Goal: Information Seeking & Learning: Learn about a topic

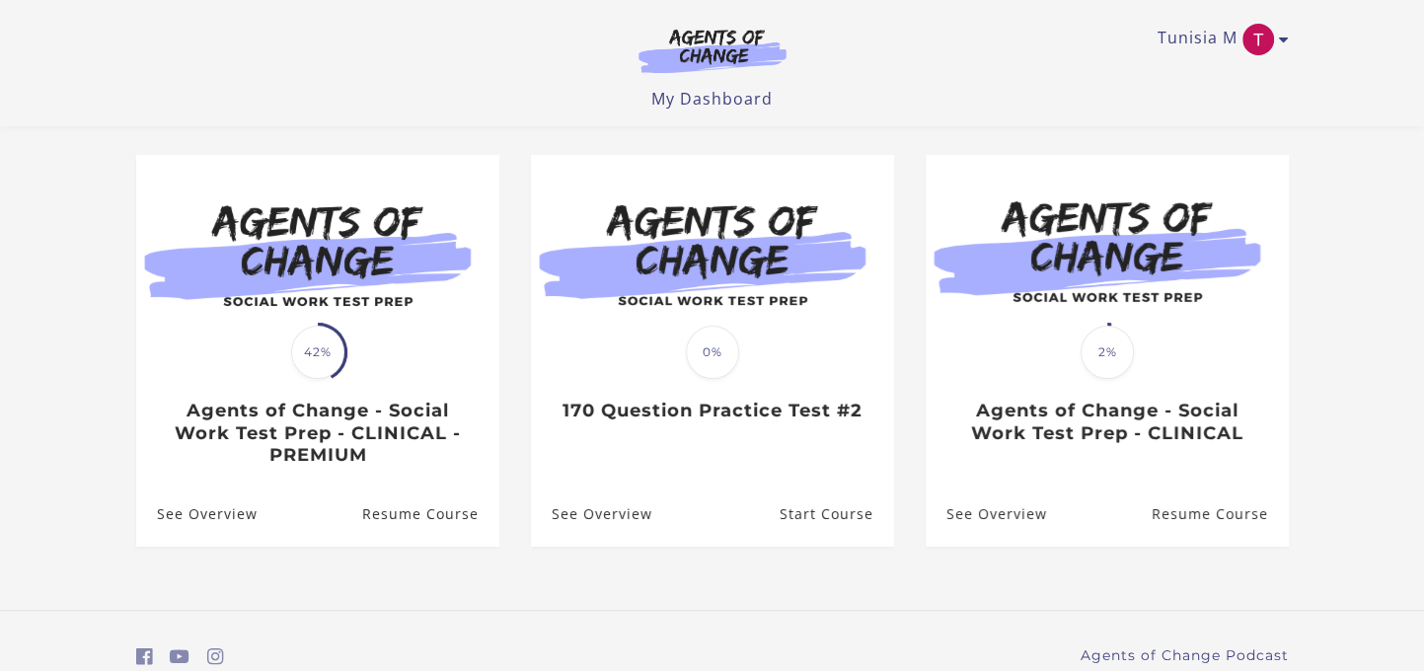
scroll to position [99, 0]
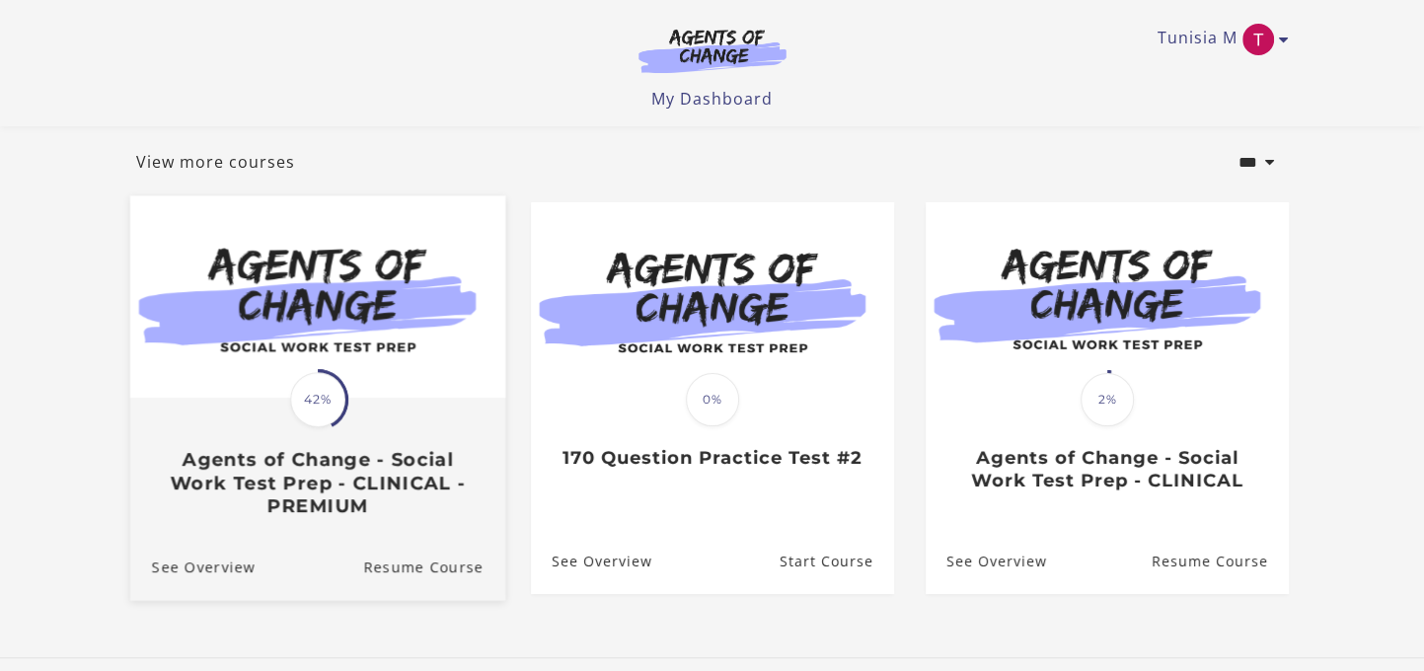
click at [234, 361] on img at bounding box center [316, 297] width 375 height 202
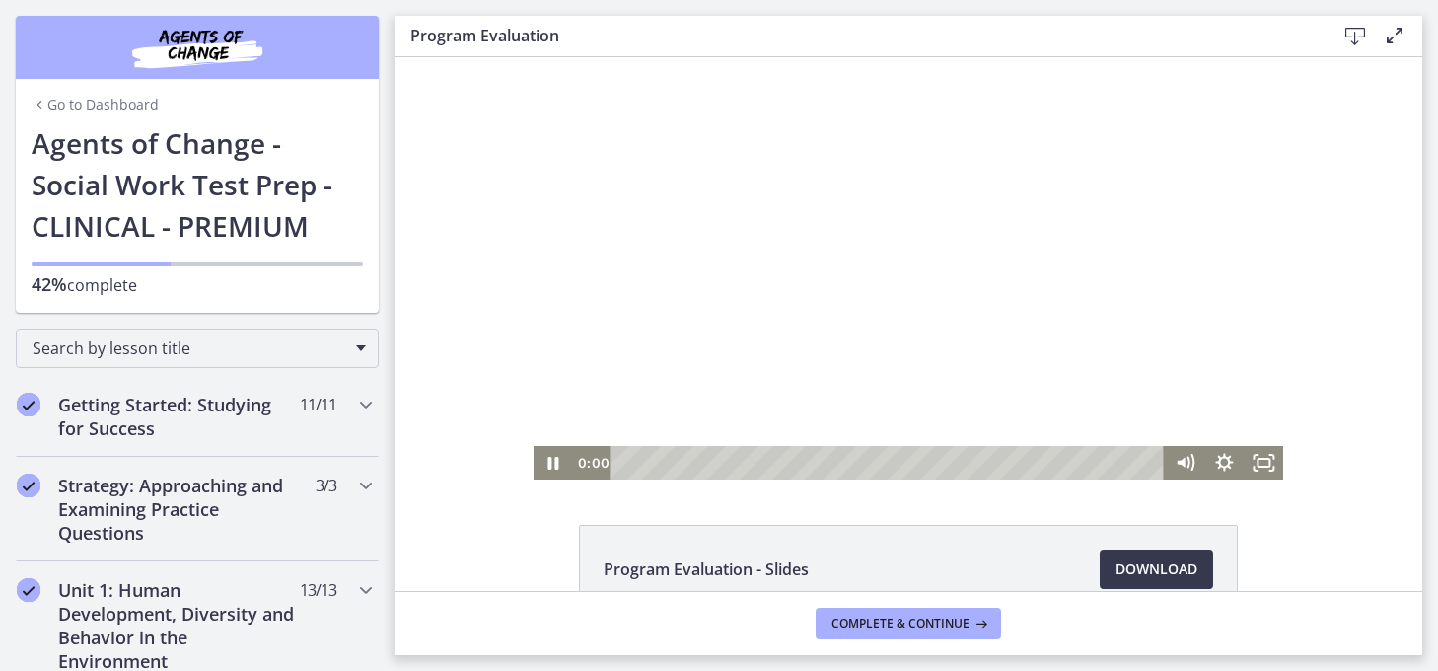
click at [770, 321] on div at bounding box center [909, 268] width 751 height 422
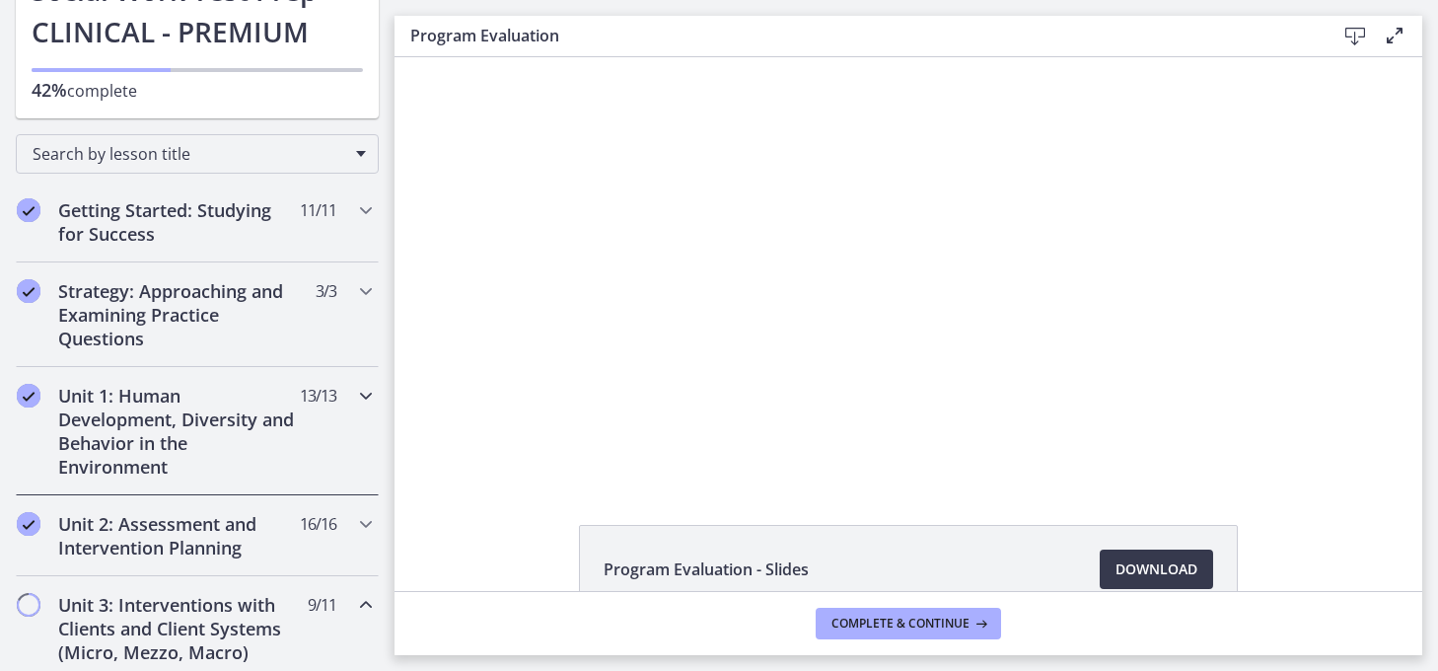
scroll to position [197, 0]
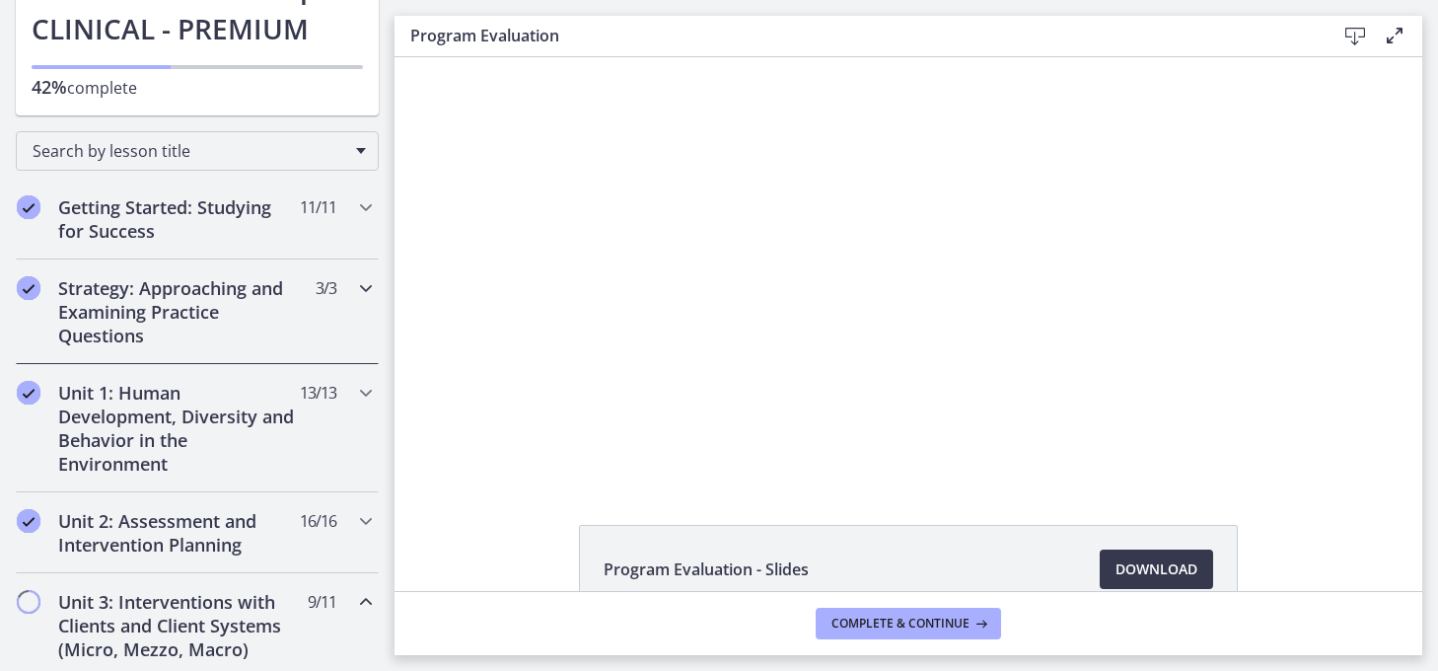
click at [215, 321] on h2 "Strategy: Approaching and Examining Practice Questions" at bounding box center [178, 311] width 241 height 71
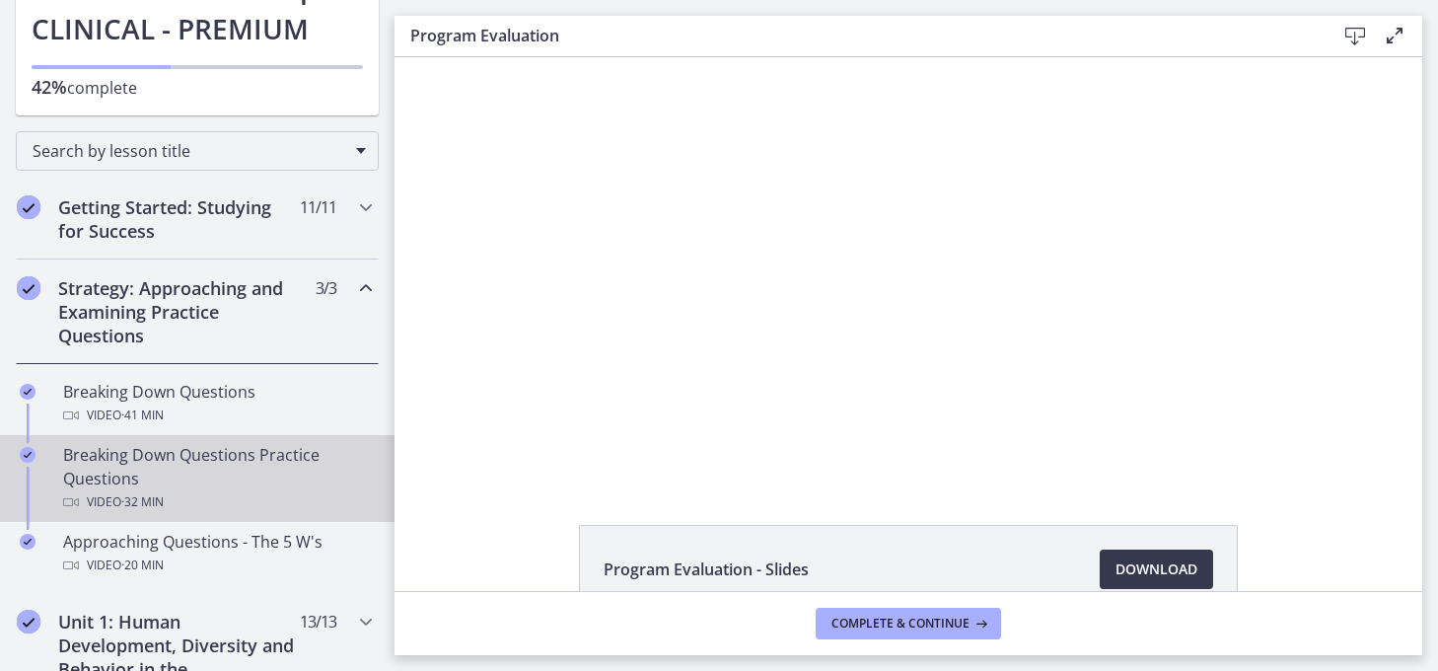
click at [210, 471] on div "Breaking Down Questions Practice Questions Video · 32 min" at bounding box center [217, 478] width 308 height 71
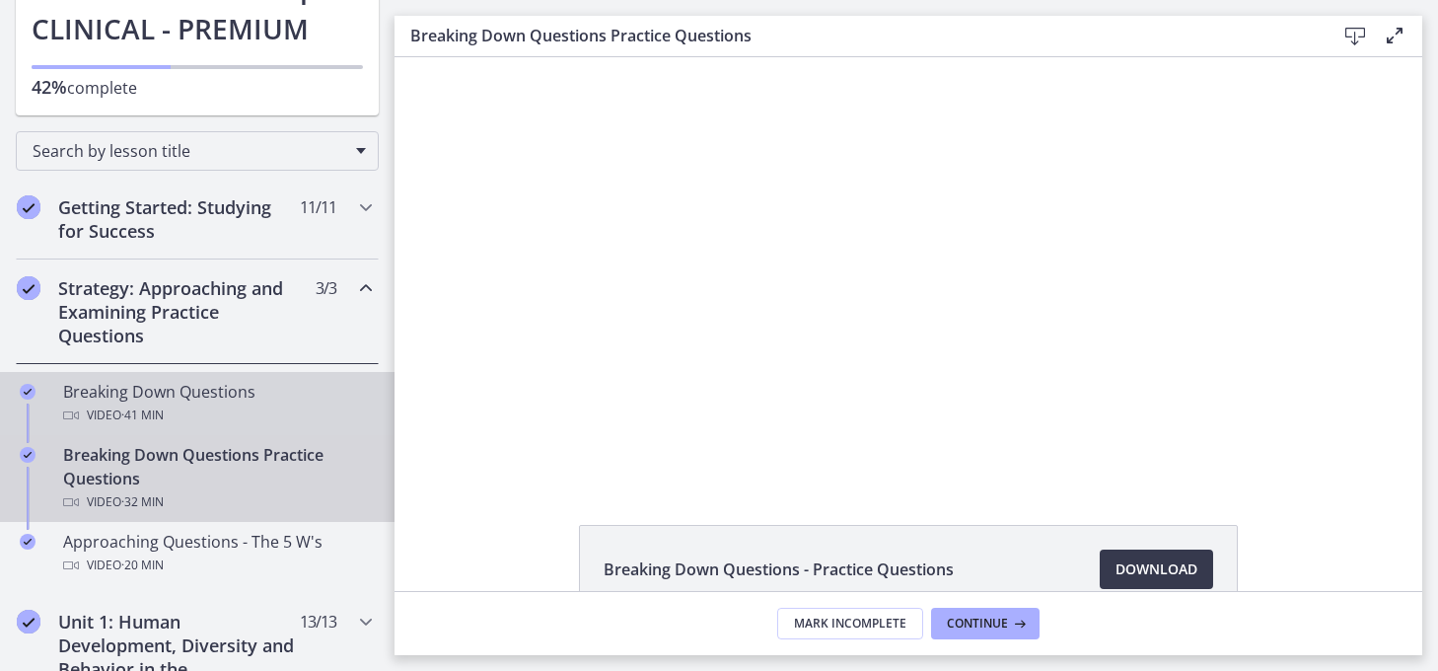
scroll to position [296, 0]
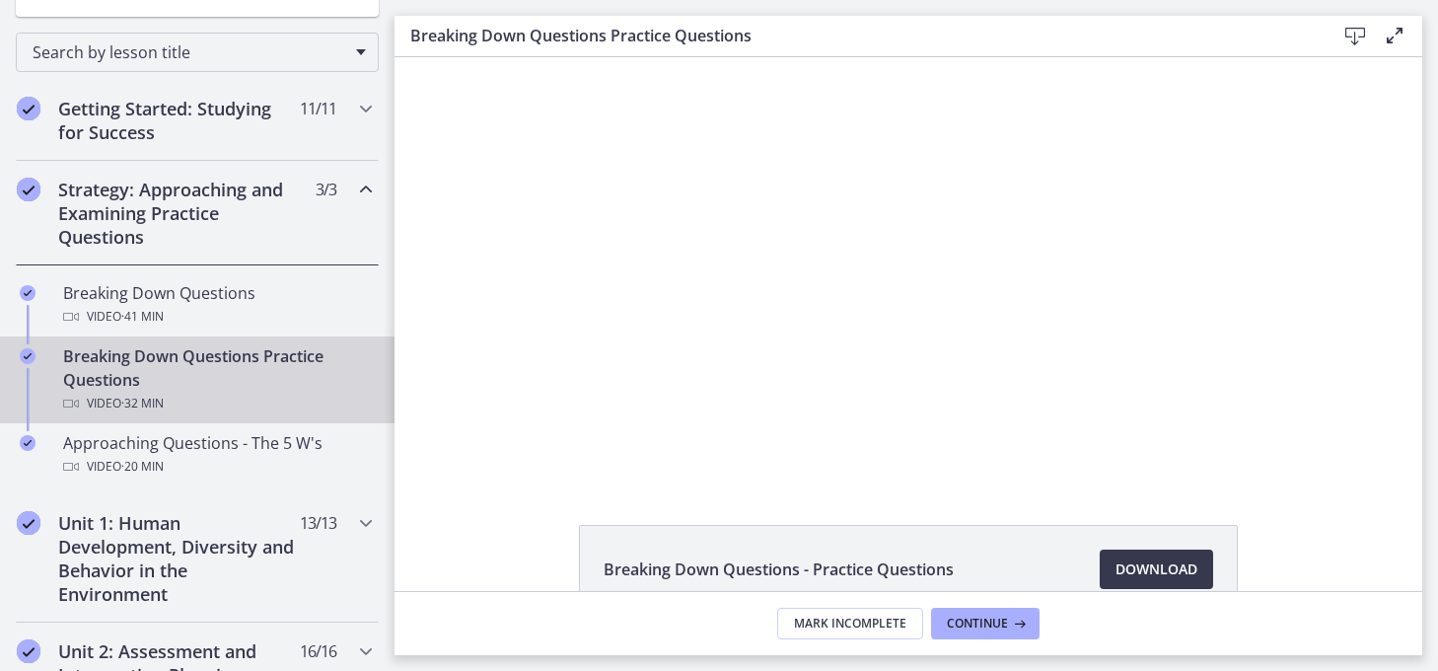
click at [205, 233] on h2 "Strategy: Approaching and Examining Practice Questions" at bounding box center [178, 213] width 241 height 71
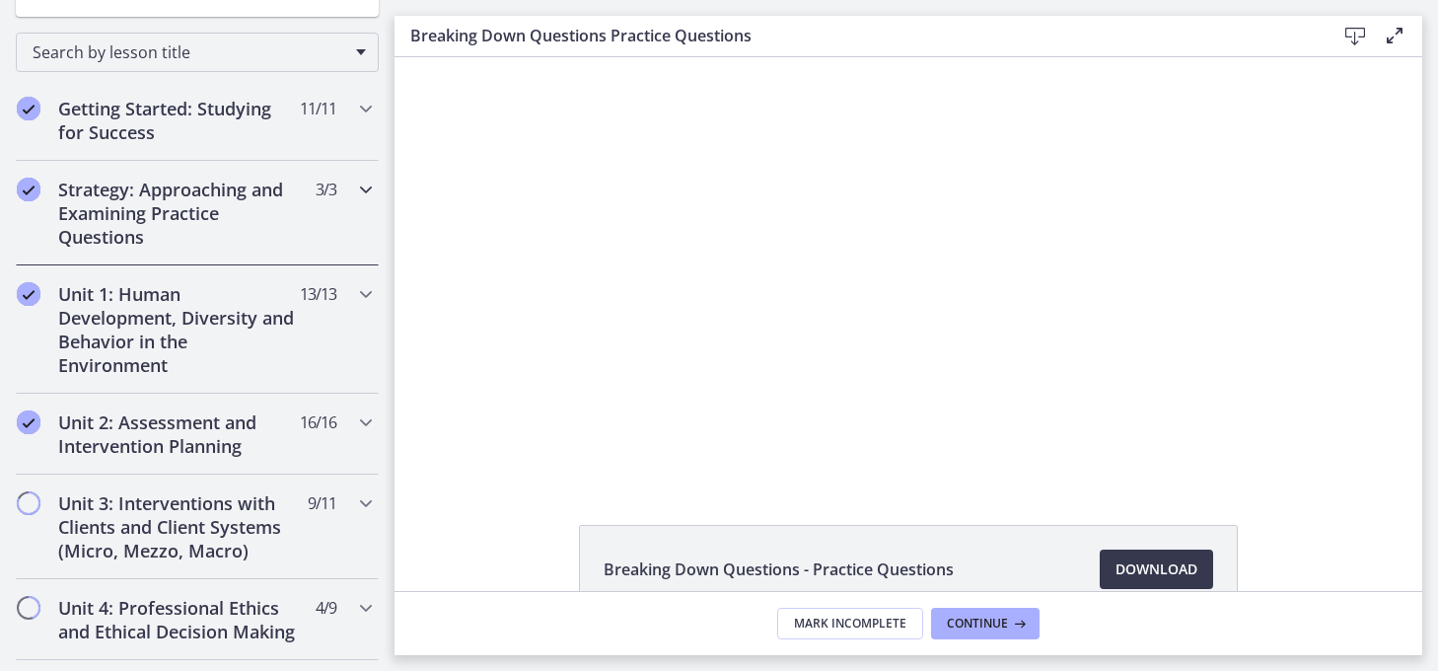
click at [205, 233] on h2 "Strategy: Approaching and Examining Practice Questions" at bounding box center [178, 213] width 241 height 71
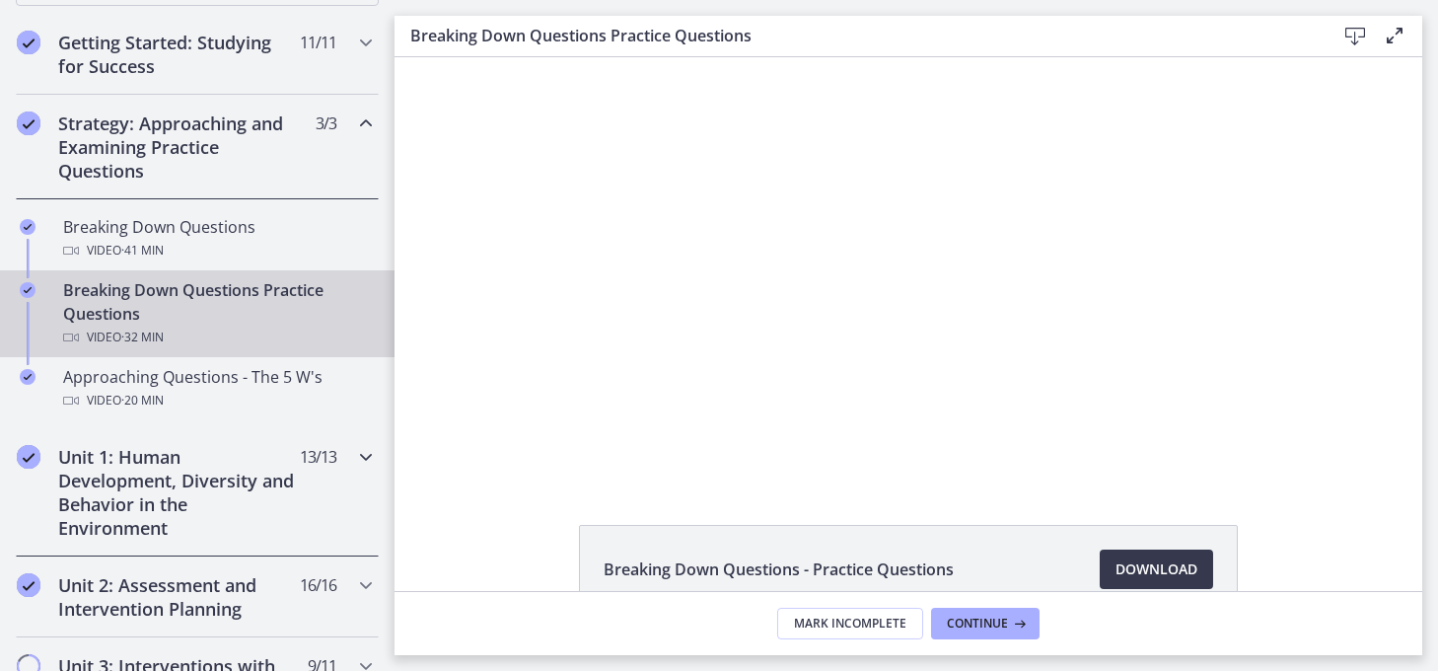
scroll to position [395, 0]
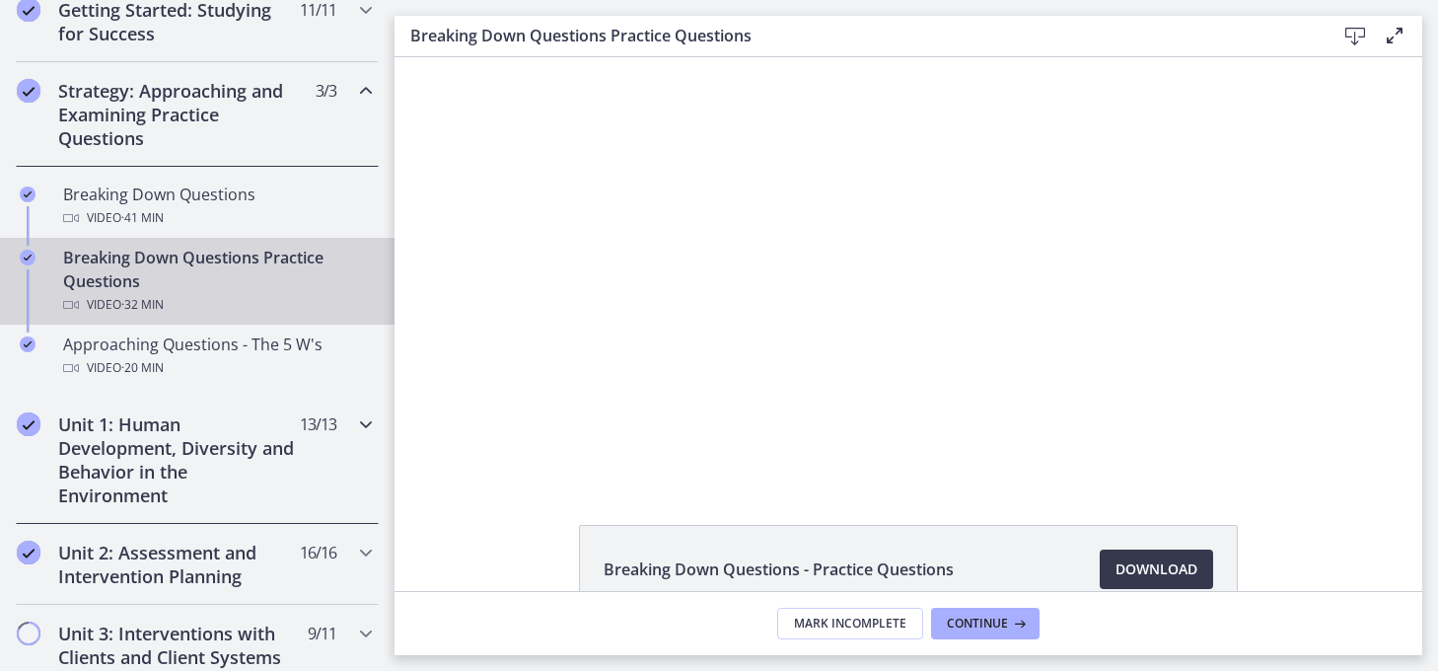
click at [191, 479] on h2 "Unit 1: Human Development, Diversity and Behavior in the Environment" at bounding box center [178, 459] width 241 height 95
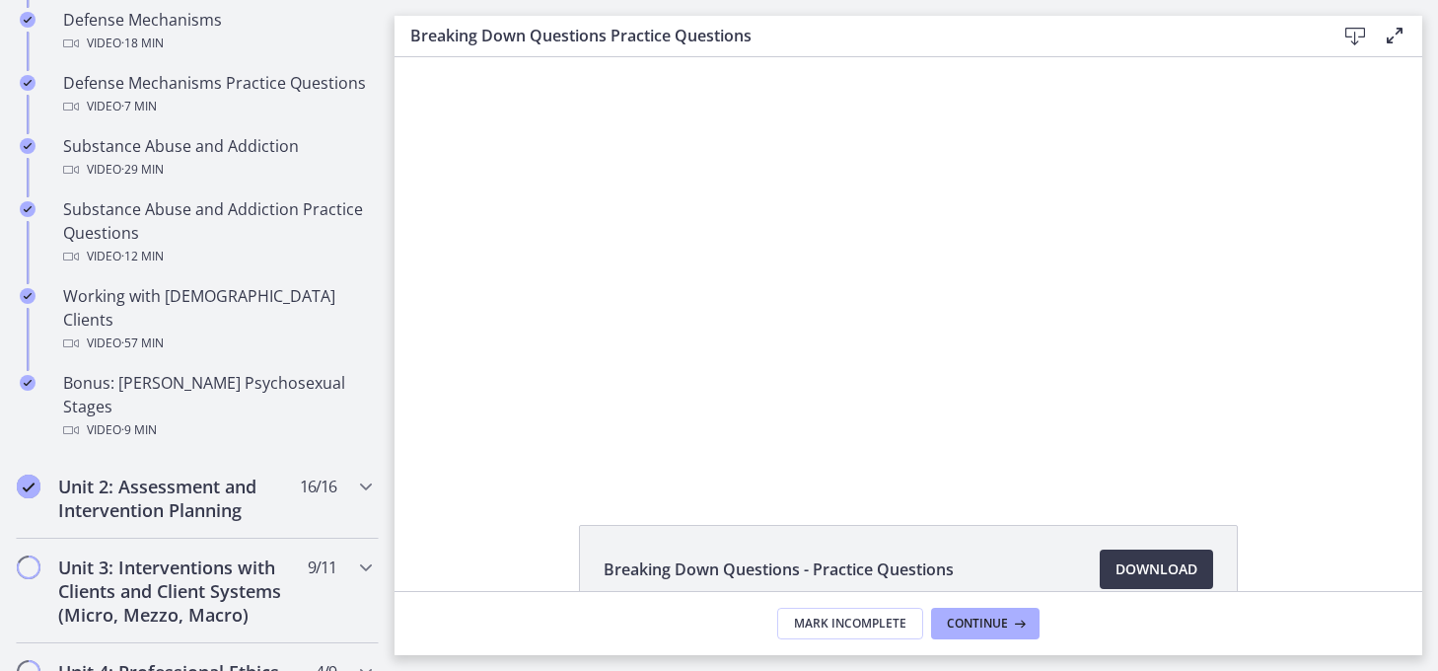
scroll to position [1283, 0]
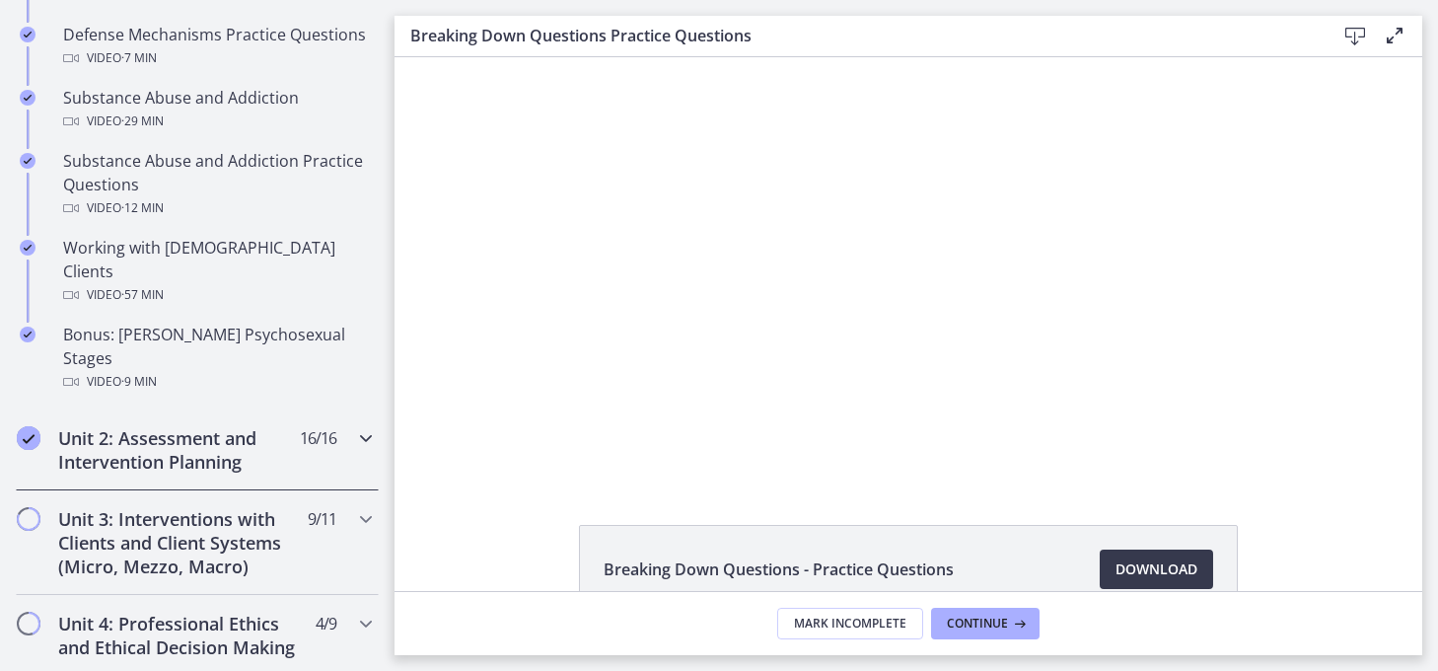
click at [189, 426] on h2 "Unit 2: Assessment and Intervention Planning" at bounding box center [178, 449] width 241 height 47
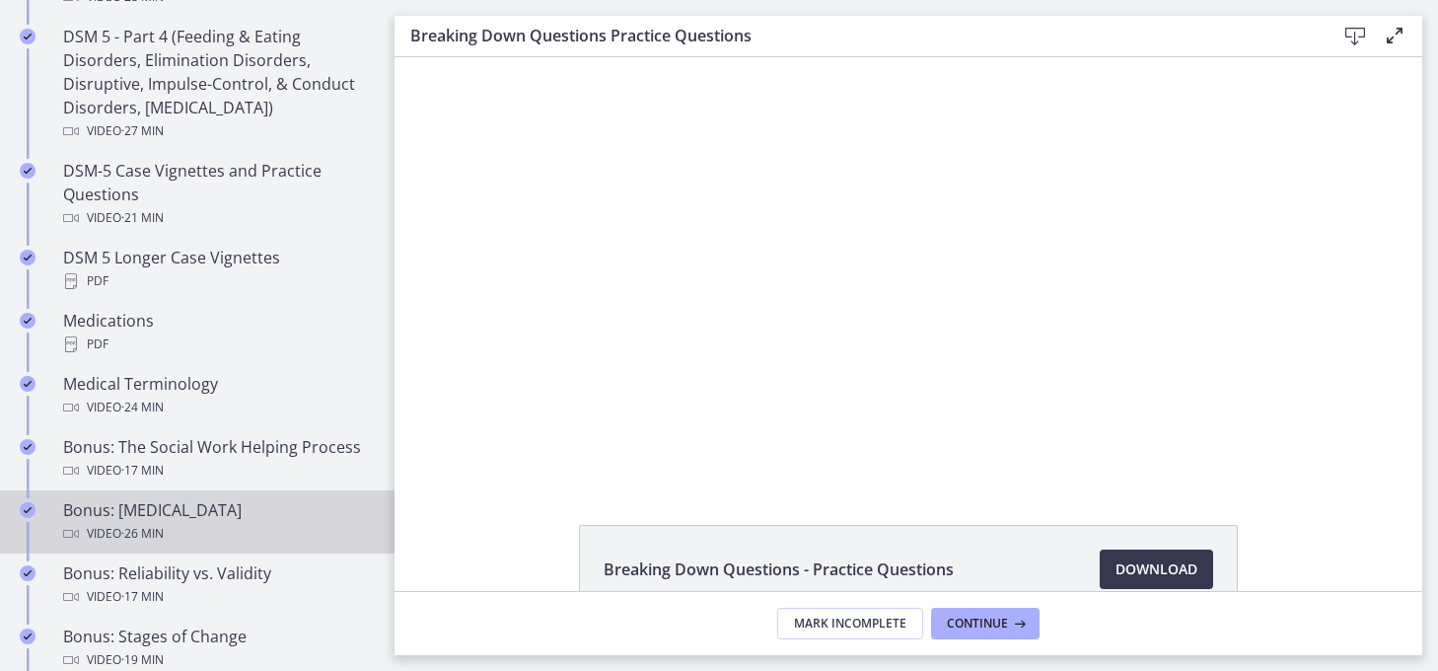
click at [281, 542] on div "Bonus: [MEDICAL_DATA] Video · 26 min" at bounding box center [217, 521] width 308 height 47
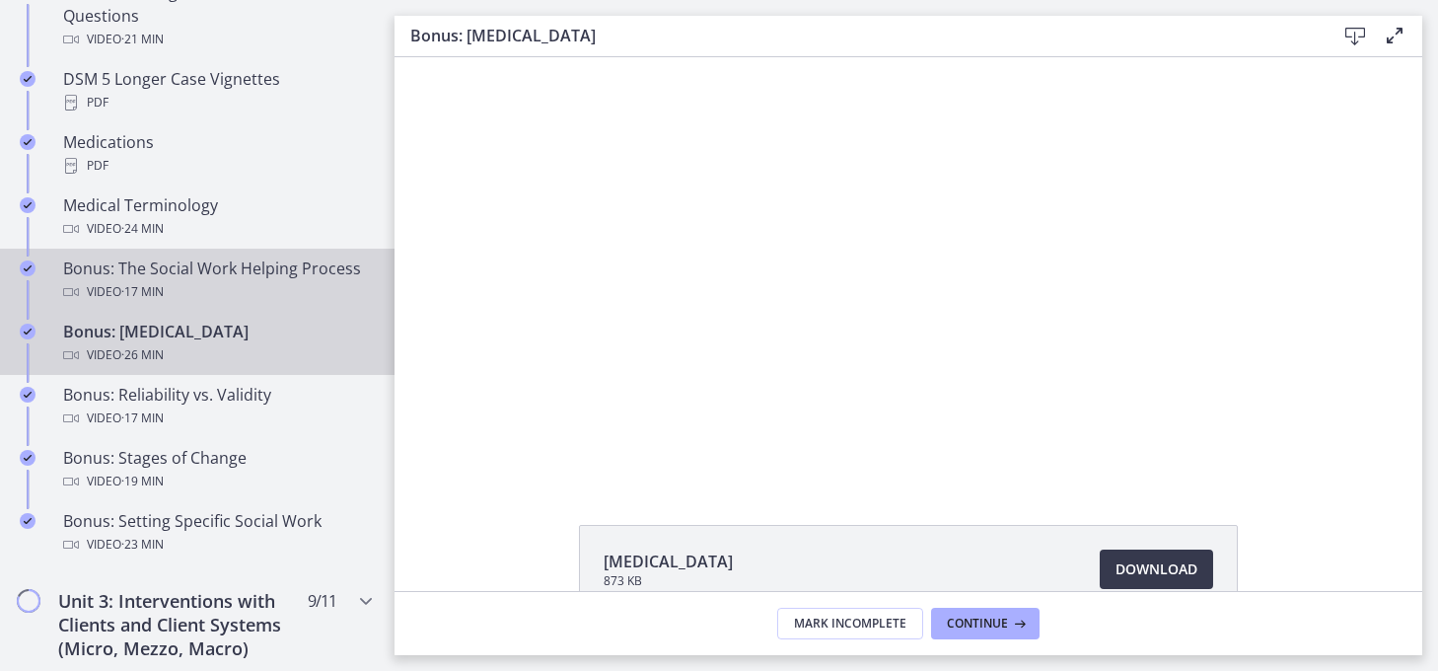
scroll to position [1480, 0]
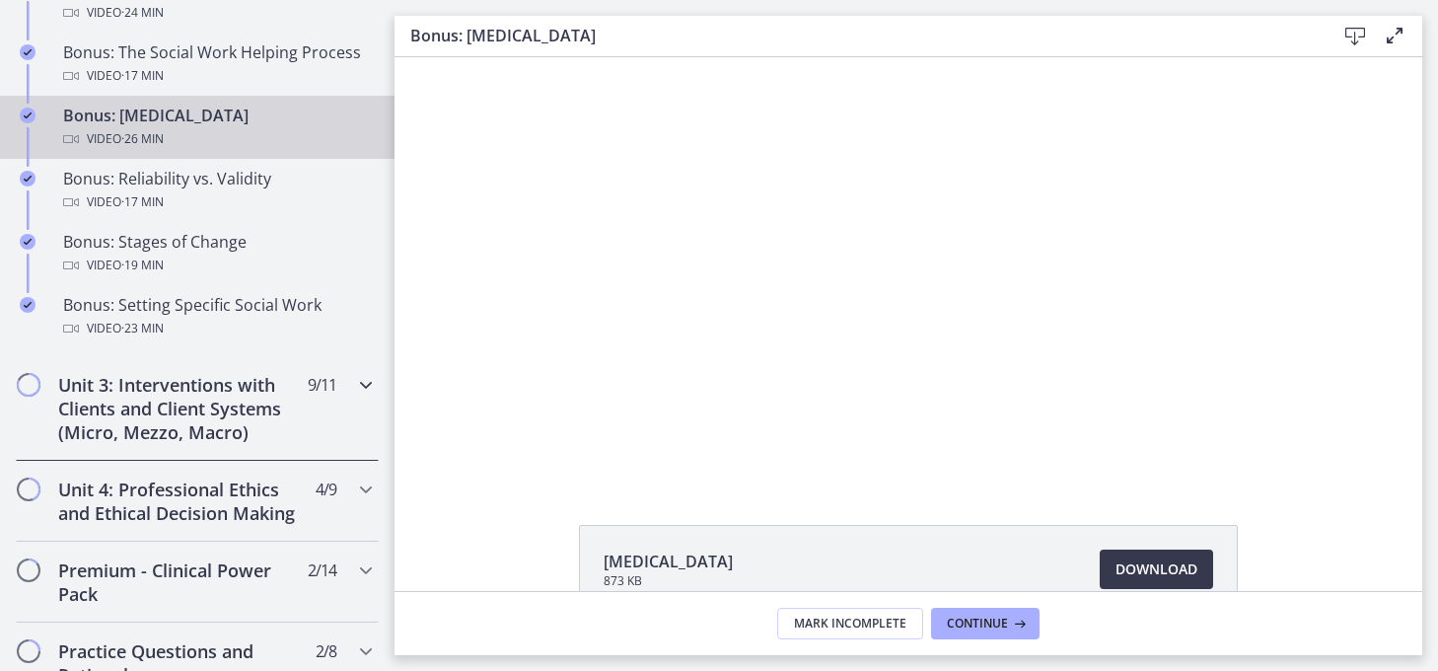
click at [225, 444] on h2 "Unit 3: Interventions with Clients and Client Systems (Micro, Mezzo, Macro)" at bounding box center [178, 408] width 241 height 71
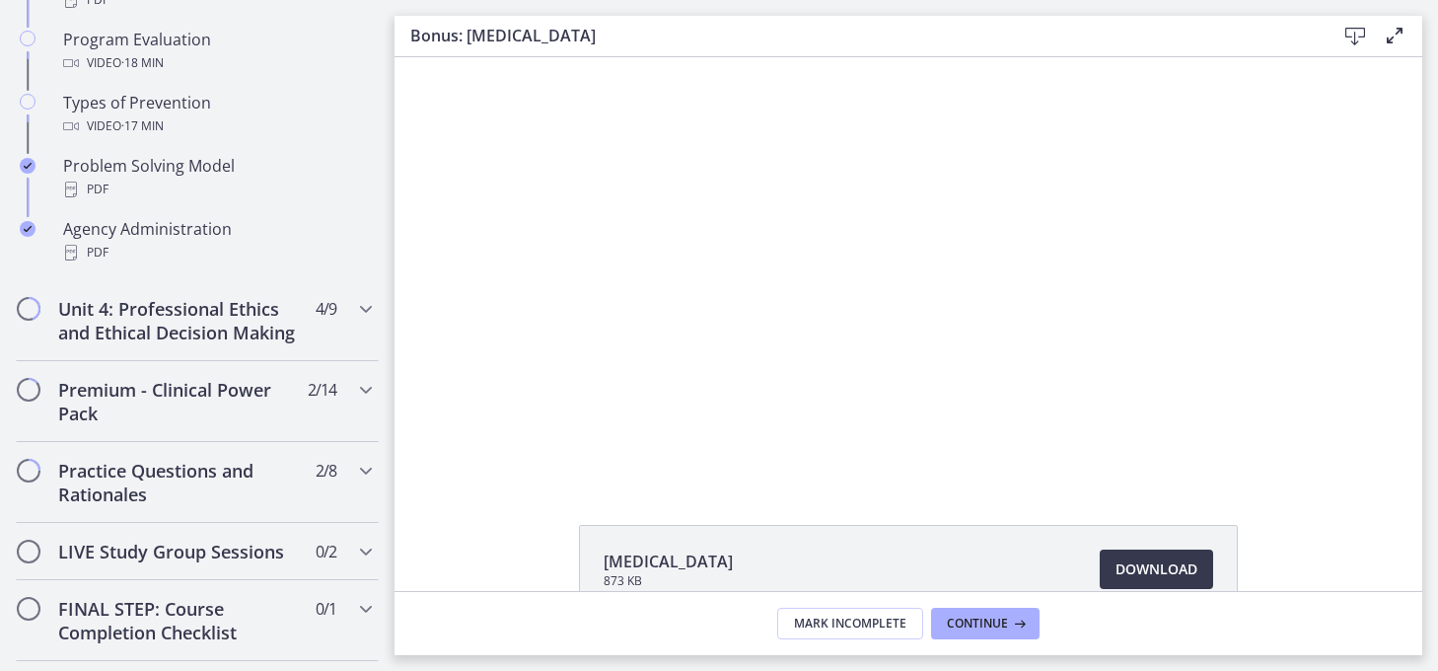
scroll to position [1382, 0]
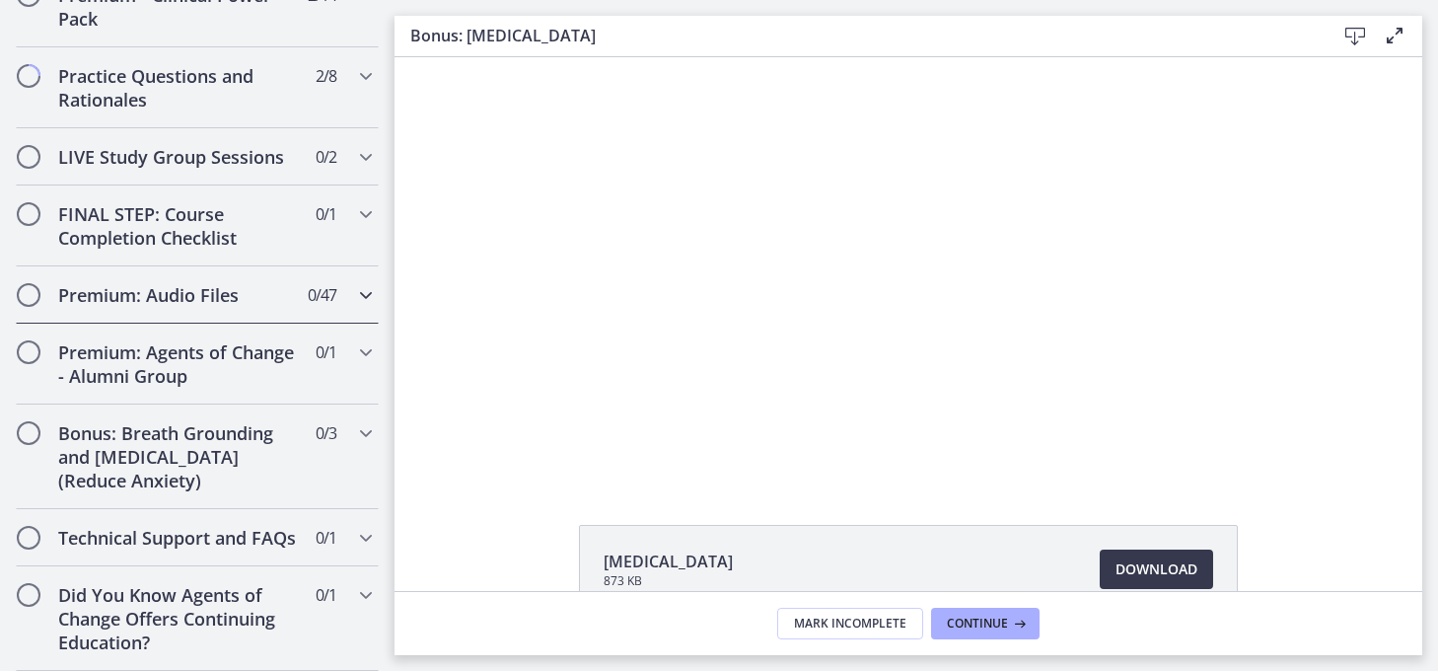
click at [258, 289] on div "Premium: Audio Files 0 / 47 Completed" at bounding box center [197, 294] width 363 height 57
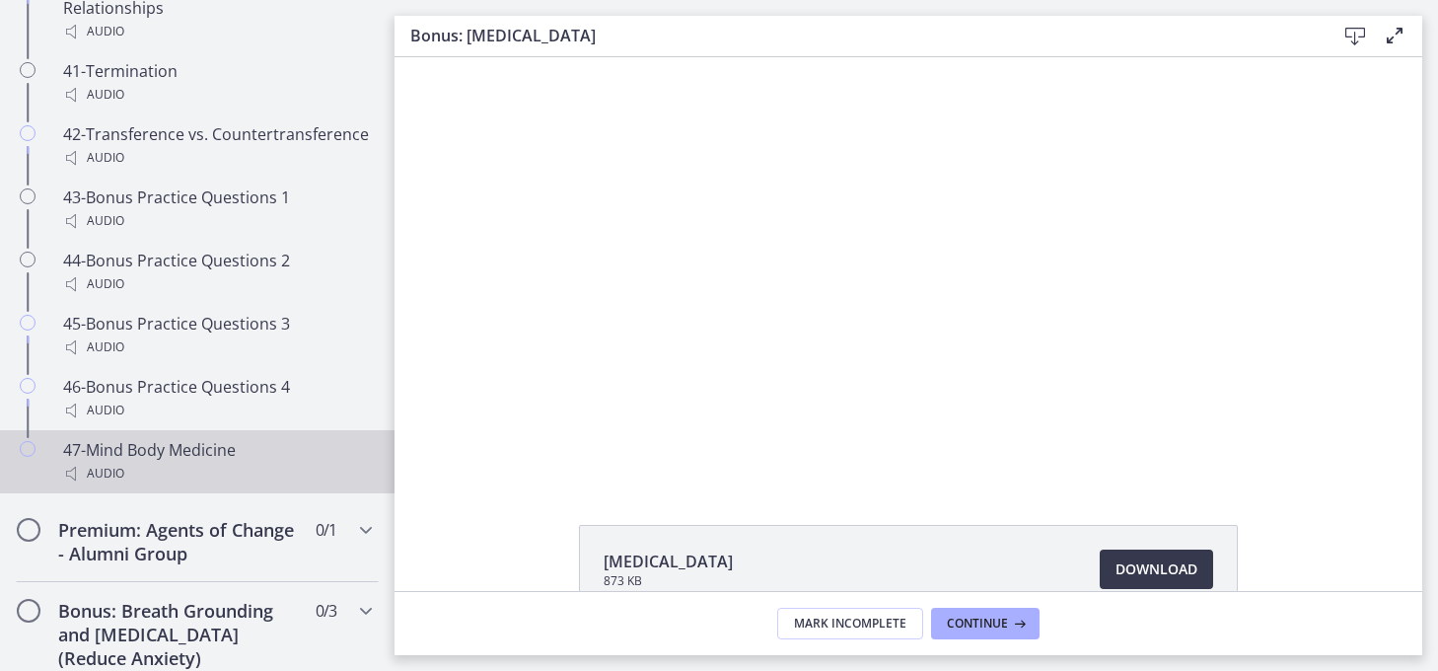
scroll to position [3791, 0]
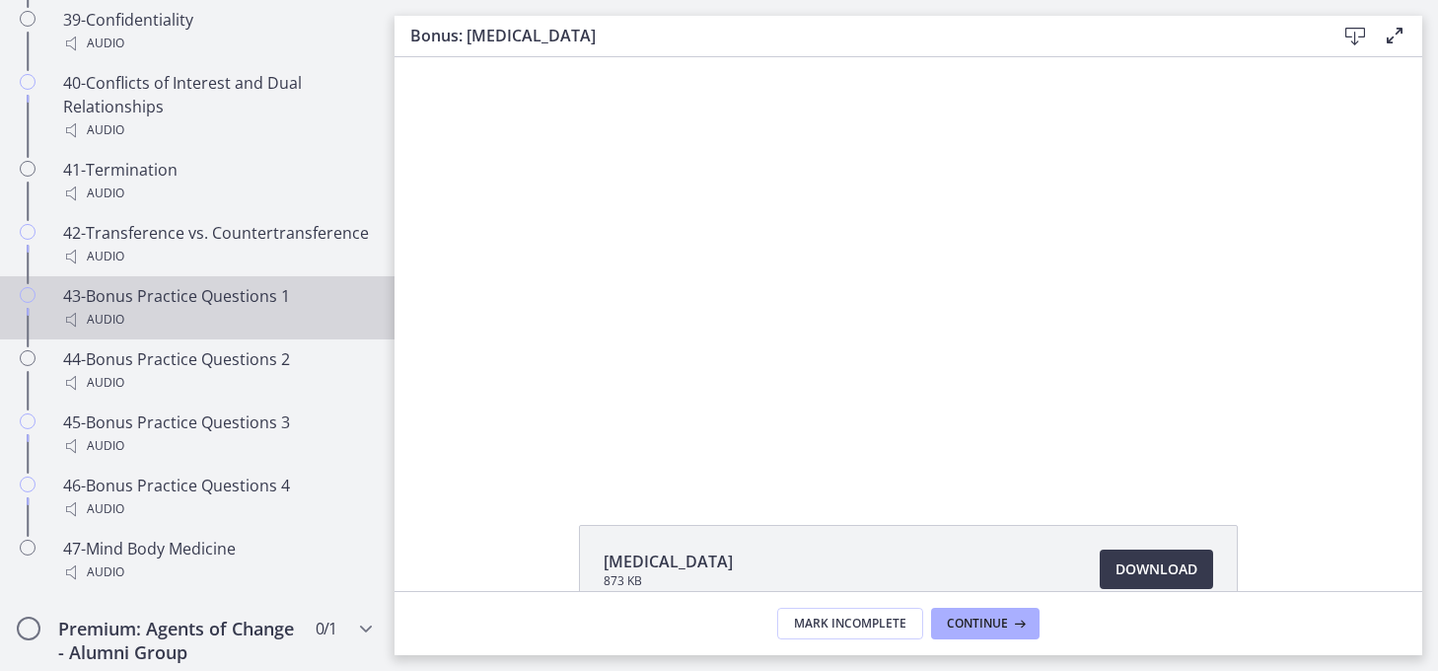
click at [152, 317] on div "43-Bonus Practice Questions 1 Audio" at bounding box center [217, 307] width 308 height 47
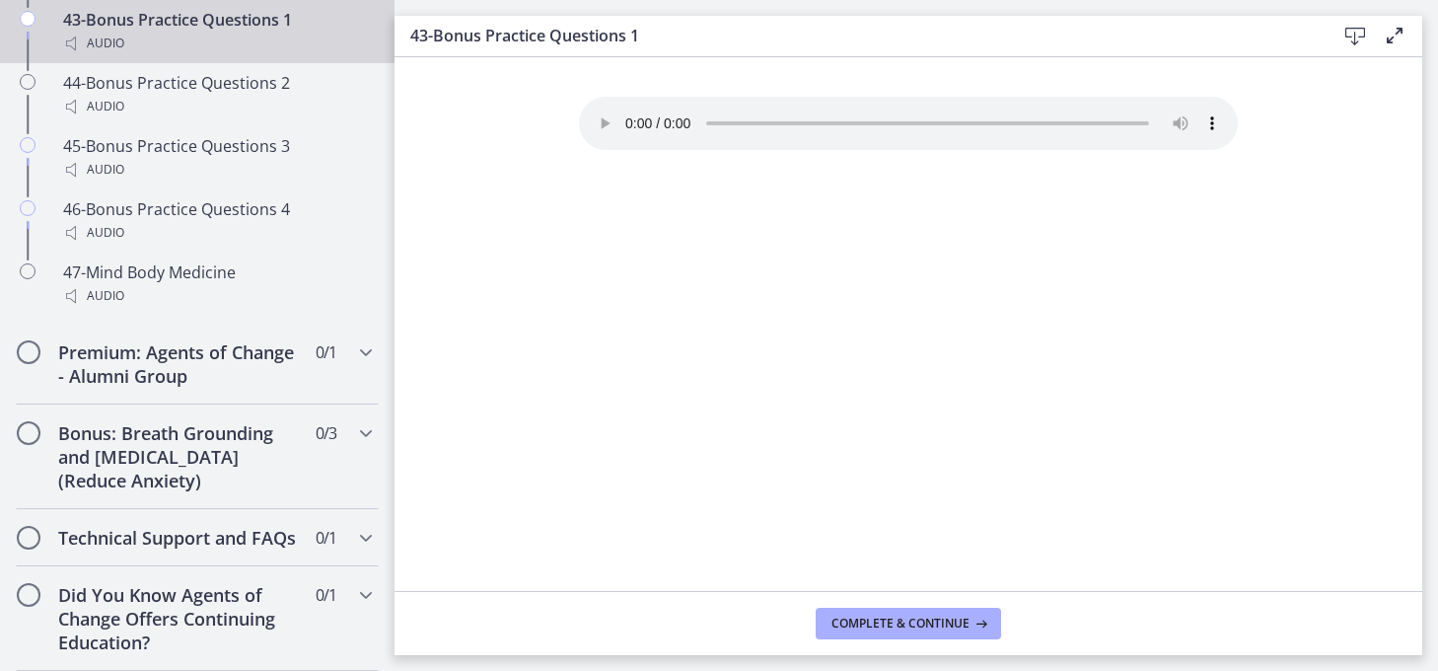
scroll to position [4105, 0]
